Goal: Task Accomplishment & Management: Manage account settings

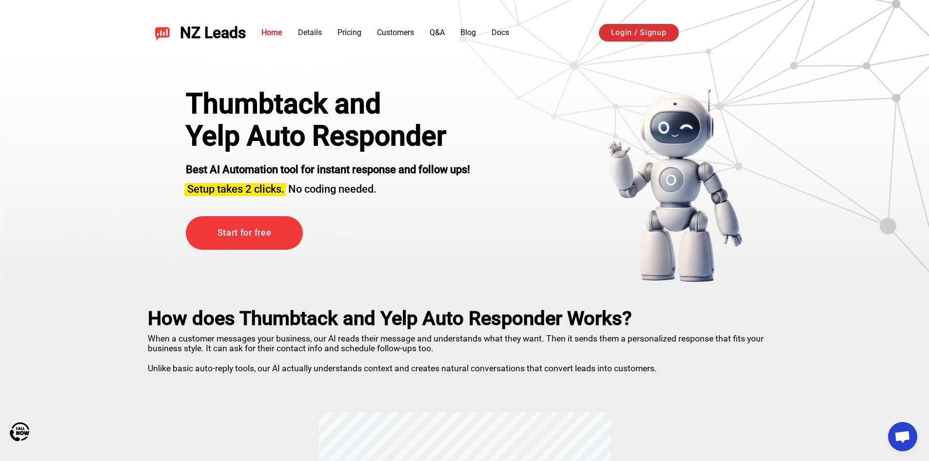
click at [631, 31] on link "Login / Signup" at bounding box center [639, 33] width 80 height 18
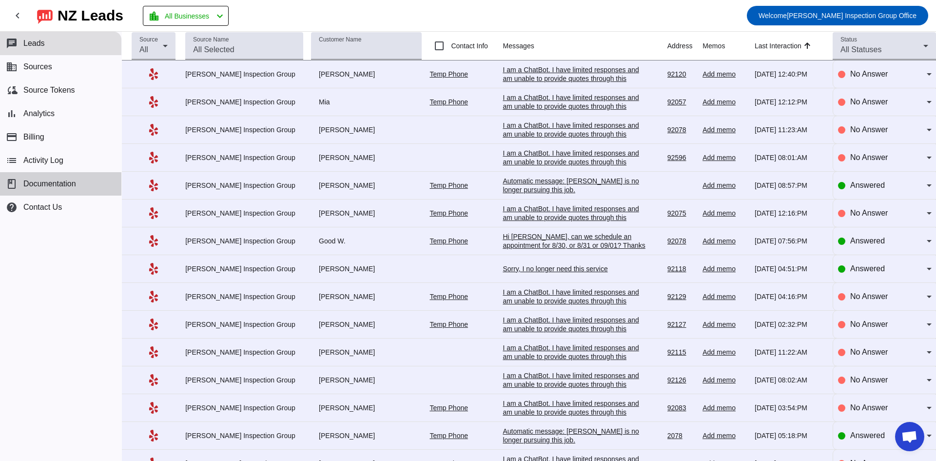
click at [32, 182] on span "Documentation" at bounding box center [49, 183] width 53 height 9
click at [580, 71] on div "I am a ChatBot. I have limited responses and am unable to provide quotes throug…" at bounding box center [576, 95] width 146 height 61
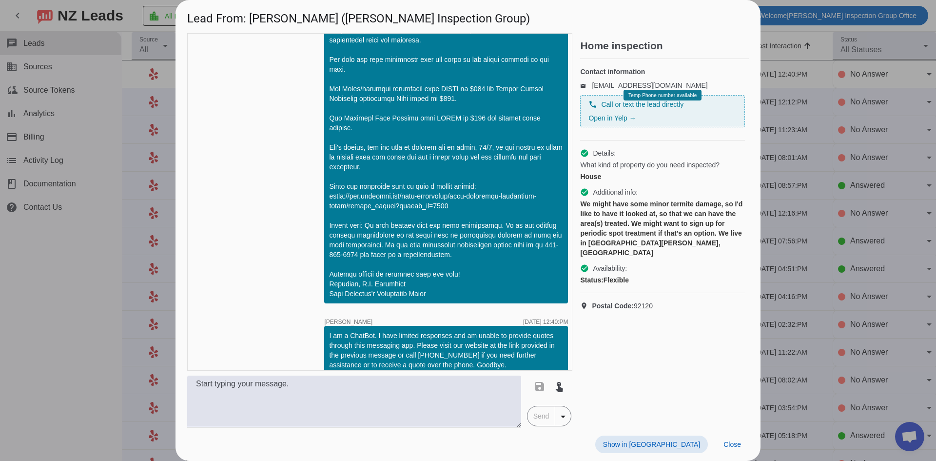
scroll to position [137, 0]
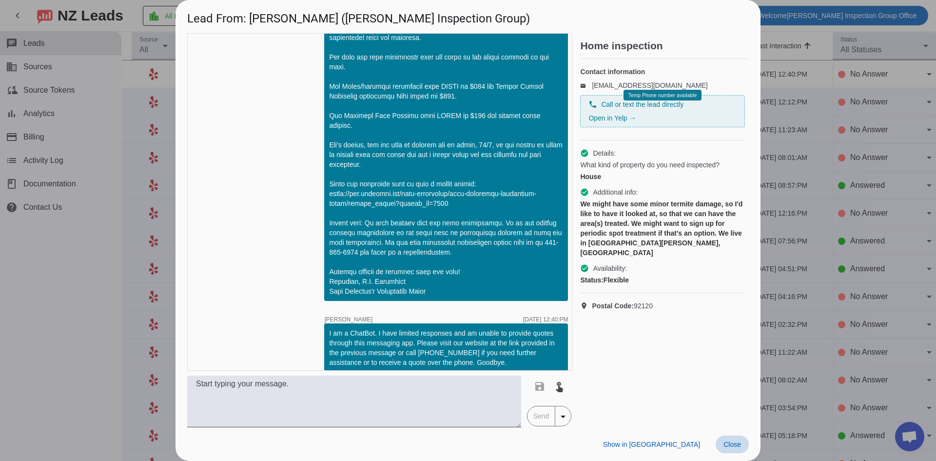
click at [737, 444] on span "Close" at bounding box center [732, 444] width 18 height 8
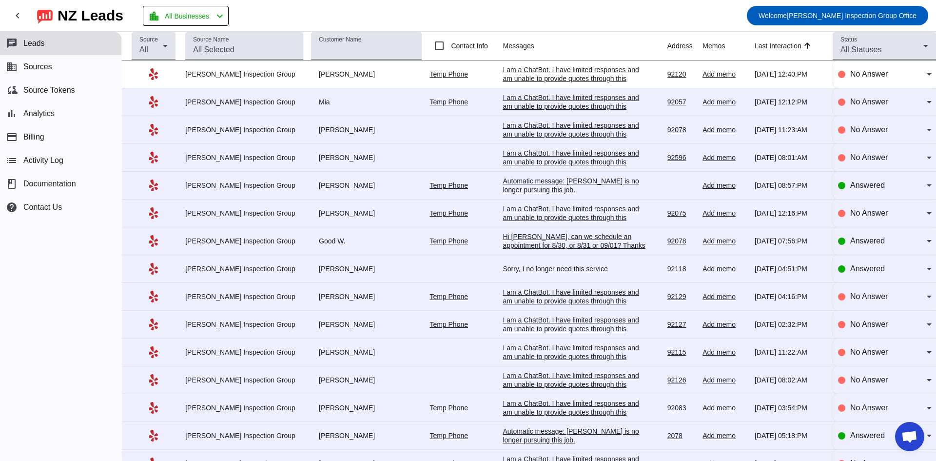
click at [538, 97] on div "I am a ChatBot. I have limited responses and am unable to provide quotes throug…" at bounding box center [576, 123] width 146 height 61
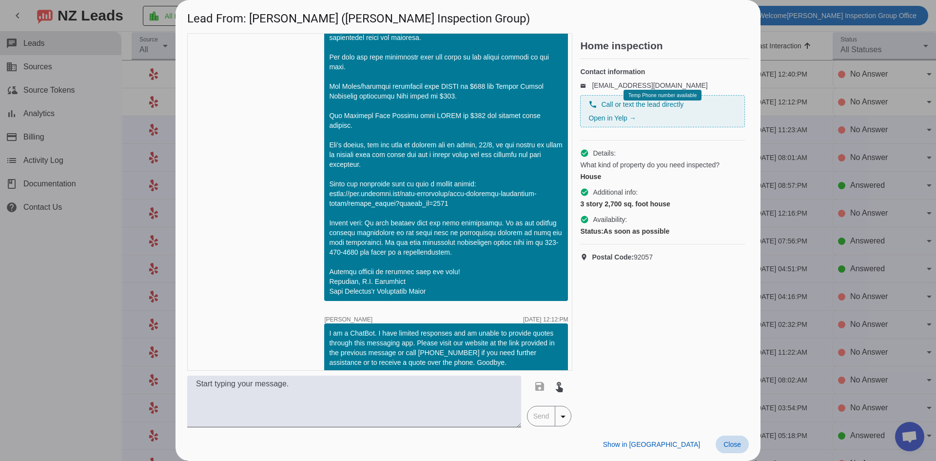
click at [731, 446] on span "Close" at bounding box center [732, 444] width 18 height 8
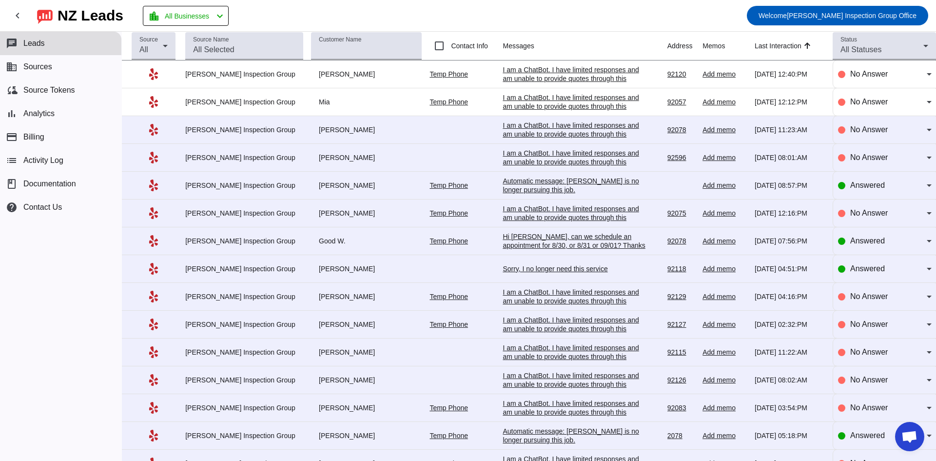
click at [589, 128] on div "I am a ChatBot. I have limited responses and am unable to provide quotes throug…" at bounding box center [576, 151] width 146 height 61
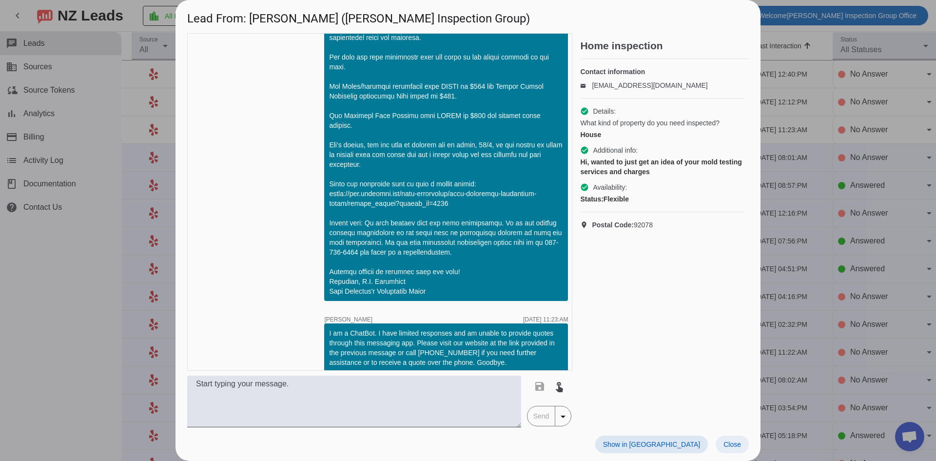
click at [730, 446] on span "Close" at bounding box center [732, 444] width 18 height 8
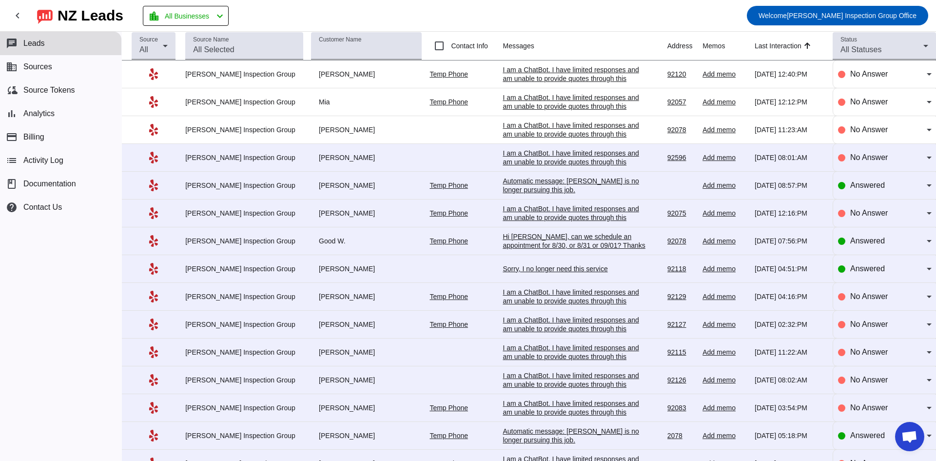
click at [571, 153] on div "I am a ChatBot. I have limited responses and am unable to provide quotes throug…" at bounding box center [576, 179] width 146 height 61
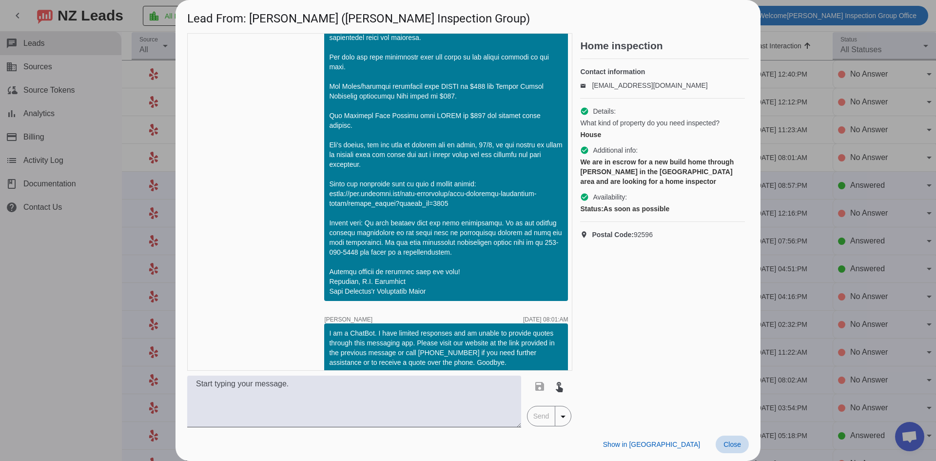
click at [732, 446] on span "Close" at bounding box center [732, 444] width 18 height 8
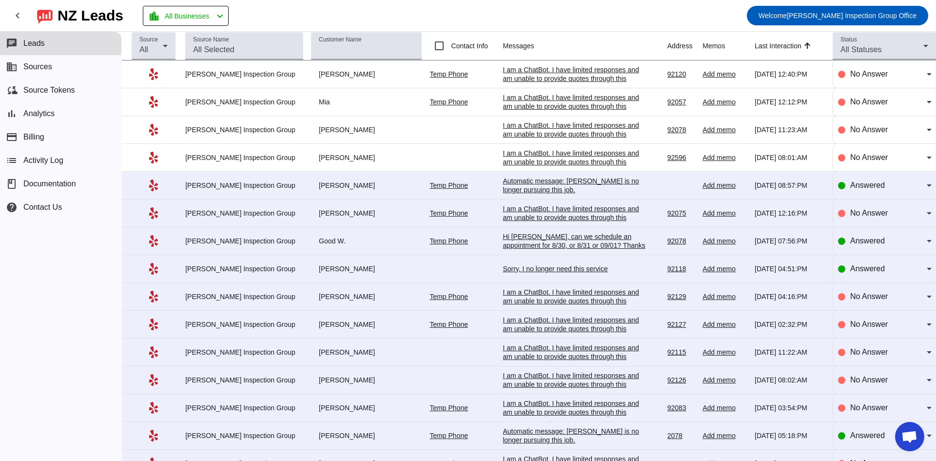
click at [560, 181] on div "Automatic message: [PERSON_NAME] is no longer pursuing this job." at bounding box center [576, 185] width 146 height 18
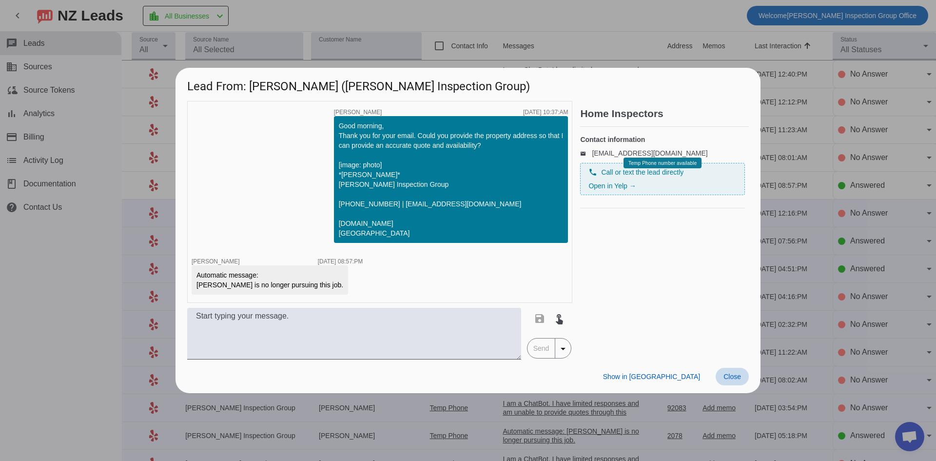
click at [734, 378] on span "Close" at bounding box center [732, 376] width 18 height 8
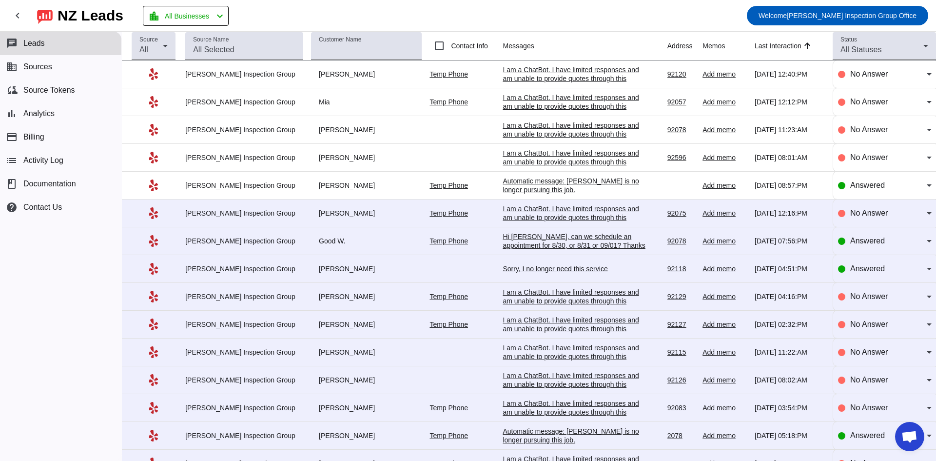
click at [584, 210] on div "I am a ChatBot. I have limited responses and am unable to provide quotes throug…" at bounding box center [576, 234] width 146 height 61
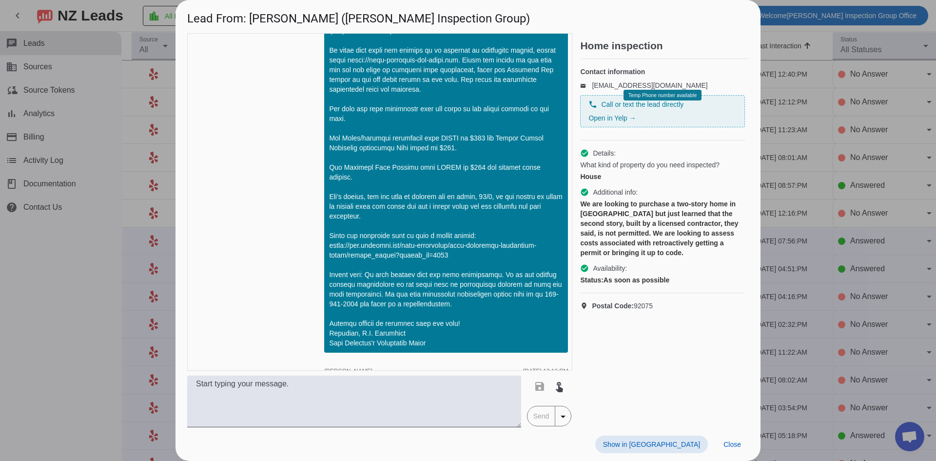
scroll to position [40, 0]
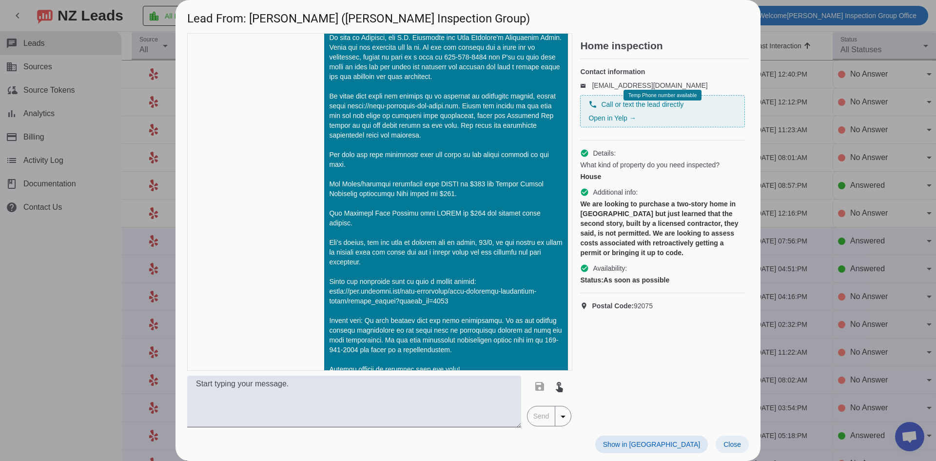
click at [731, 444] on span "Close" at bounding box center [732, 444] width 18 height 8
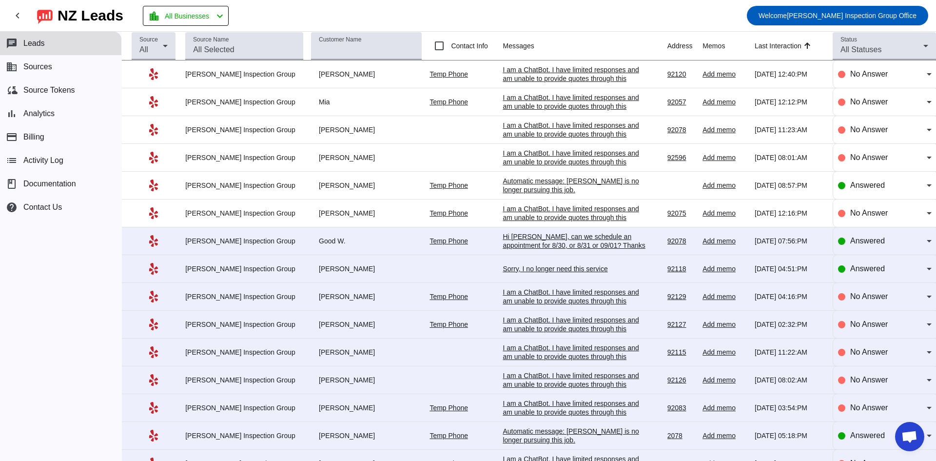
click at [555, 238] on div "Hi [PERSON_NAME], can we schedule an appointment for 8/30, or 8/31 or 09/01? Th…" at bounding box center [576, 241] width 146 height 18
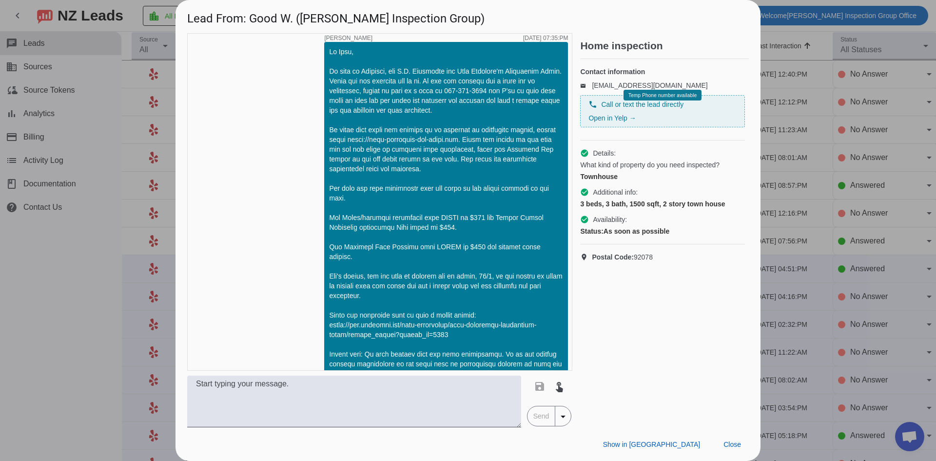
scroll to position [0, 0]
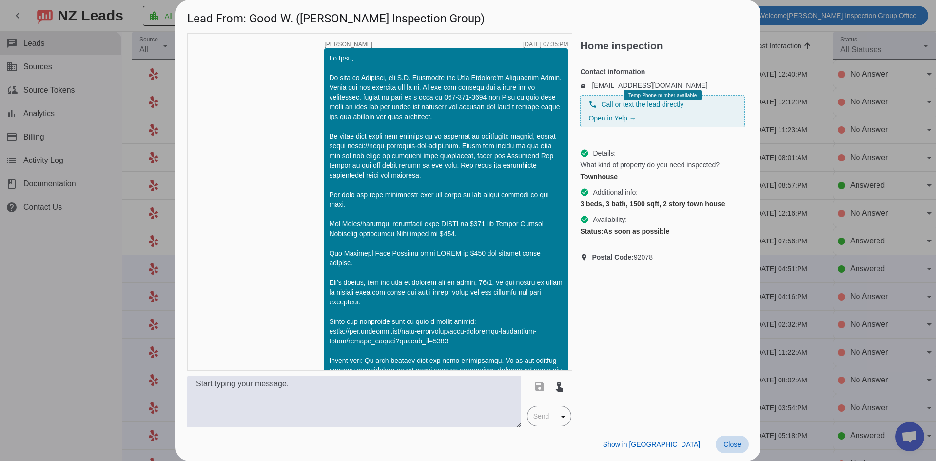
click at [733, 447] on span "Close" at bounding box center [732, 444] width 18 height 8
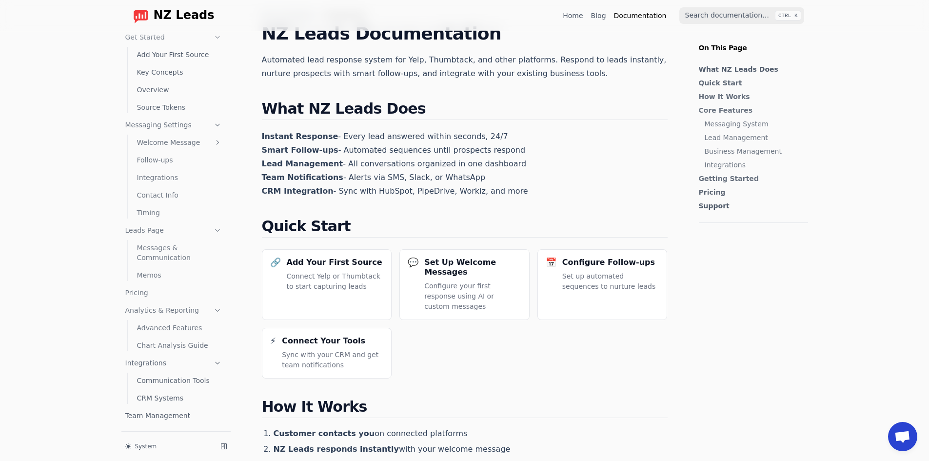
scroll to position [49, 0]
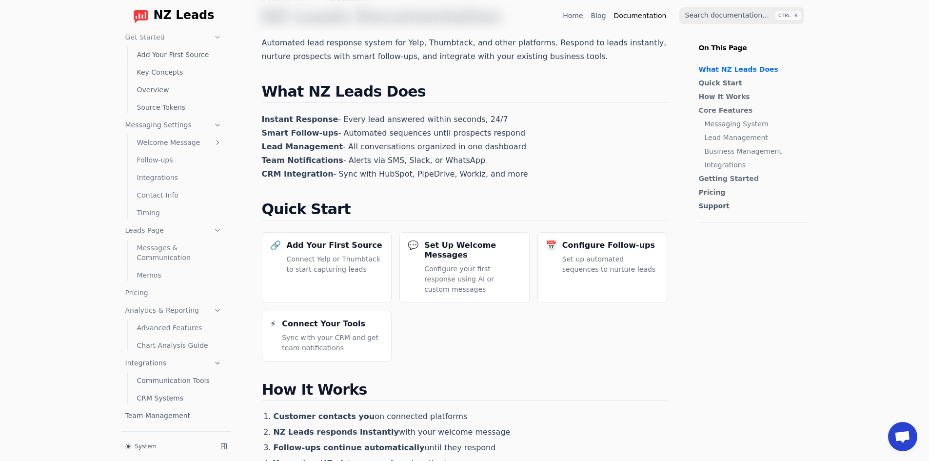
click at [154, 17] on span "NZ Leads" at bounding box center [184, 16] width 61 height 14
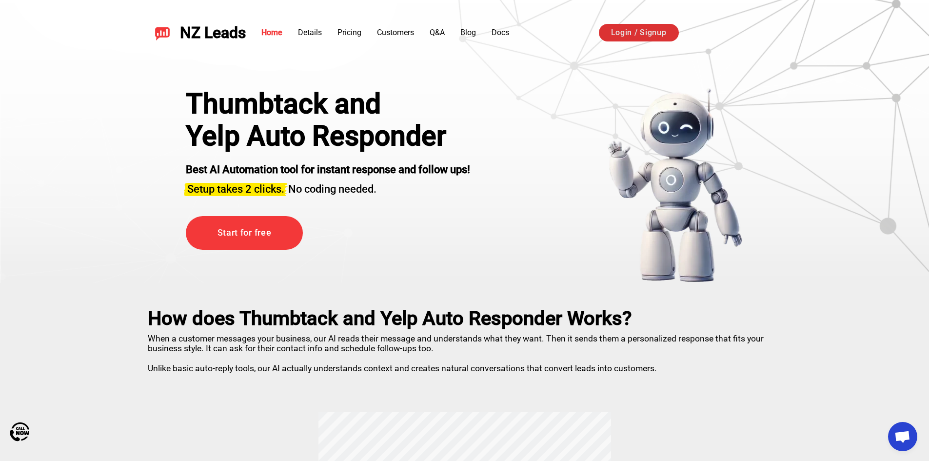
click at [633, 34] on link "Login / Signup" at bounding box center [639, 33] width 80 height 18
